Goal: Information Seeking & Learning: Learn about a topic

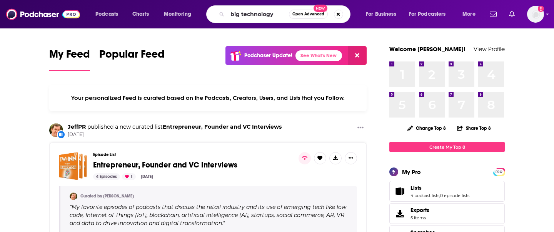
type input "big technology"
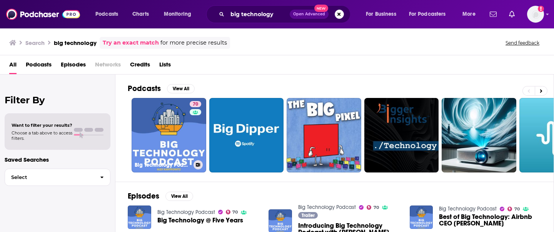
click at [159, 133] on link "70 Big Technology Podcast" at bounding box center [169, 135] width 75 height 75
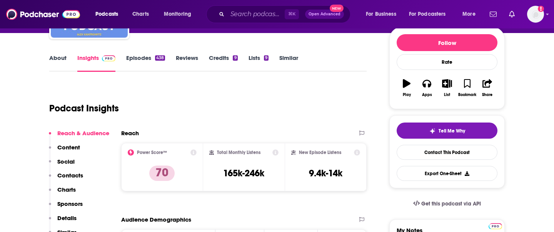
scroll to position [102, 0]
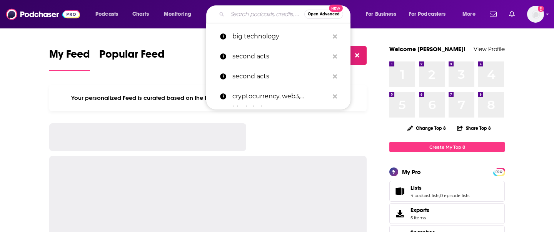
click at [242, 16] on input "Search podcasts, credits, & more..." at bounding box center [265, 14] width 77 height 12
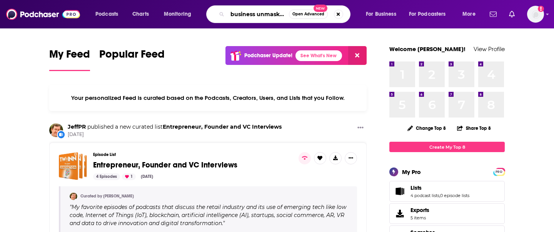
type input "business unmasked"
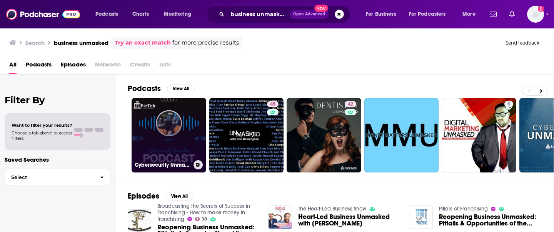
click at [160, 132] on link "Cybersecurity Unmasked: Top Tips to Protect Your Business" at bounding box center [169, 135] width 75 height 75
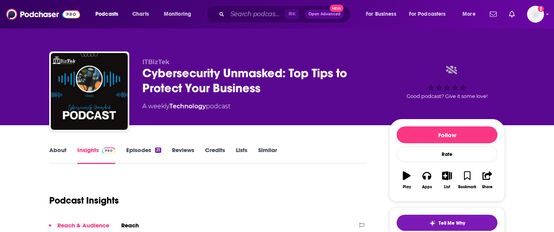
scroll to position [6, 0]
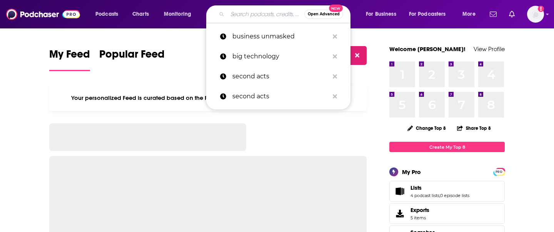
click at [251, 18] on input "Search podcasts, credits, & more..." at bounding box center [265, 14] width 77 height 12
paste input "Ashley Saldanha"
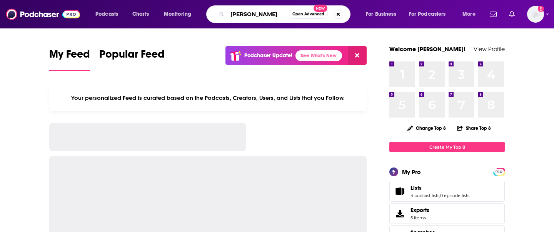
type input "Ashley Saldanha"
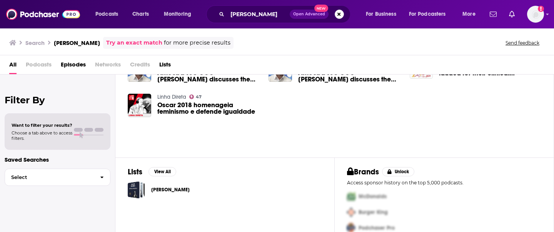
scroll to position [48, 0]
